Goal: Share content

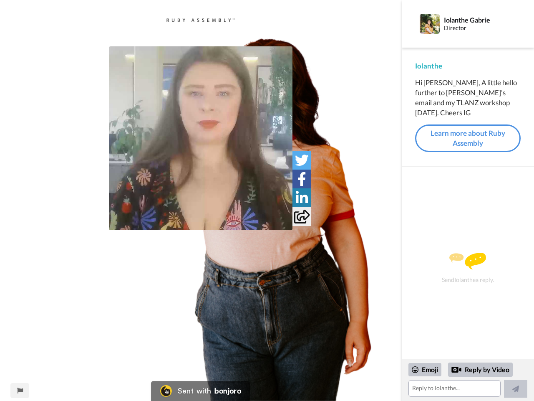
click at [201, 138] on img at bounding box center [201, 138] width 184 height 184
click at [302, 160] on icon at bounding box center [302, 160] width 14 height 14
click at [302, 179] on icon at bounding box center [302, 179] width 9 height 14
click at [302, 197] on icon at bounding box center [302, 198] width 12 height 14
click at [302, 216] on icon at bounding box center [301, 217] width 15 height 14
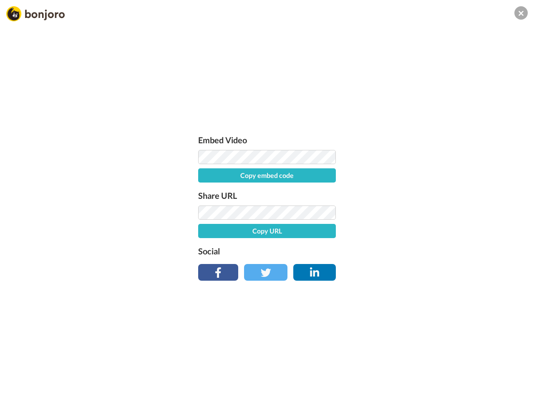
click at [20, 390] on div "Embed Video Copy embed code Share URL Copy URL Social" at bounding box center [267, 245] width 534 height 401
click at [468, 380] on div "Embed Video Copy embed code Share URL Copy URL Social" at bounding box center [267, 245] width 534 height 401
click at [425, 369] on div "Embed Video Copy embed code Share URL Copy URL Social" at bounding box center [267, 245] width 534 height 401
click at [481, 369] on div "Embed Video Copy embed code Share URL Copy URL Social" at bounding box center [267, 245] width 534 height 401
click at [516, 389] on div "Embed Video Copy embed code Share URL Copy URL Social" at bounding box center [267, 245] width 534 height 401
